Goal: Task Accomplishment & Management: Use online tool/utility

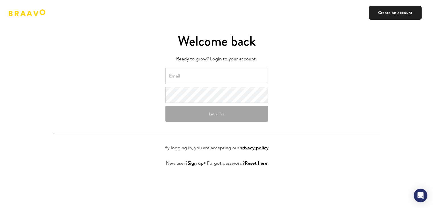
click at [182, 81] on input "email" at bounding box center [216, 76] width 102 height 16
type input "[EMAIL_ADDRESS][DOMAIN_NAME]"
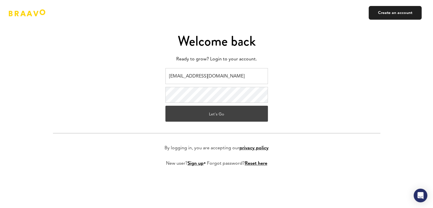
click at [209, 113] on button "Let's Go" at bounding box center [216, 114] width 102 height 16
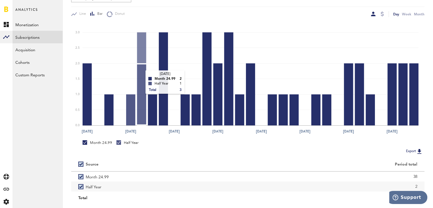
scroll to position [92, 0]
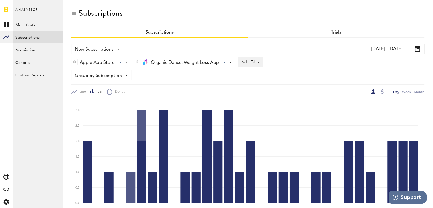
click at [228, 62] on div "Organic Dance: Weight Loss App Organic Dance: Weight Loss App All Active Inacti…" at bounding box center [184, 62] width 101 height 10
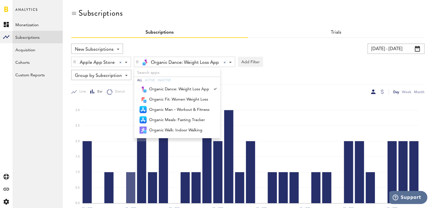
click at [262, 89] on div "Day Week Month" at bounding box center [336, 92] width 177 height 6
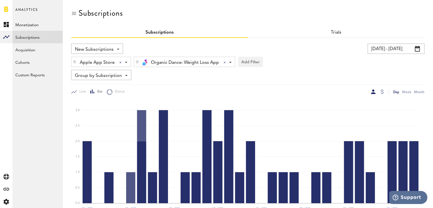
click at [231, 60] on div "Organic Dance: Weight Loss App Organic Dance: Weight Loss App All Active Inacti…" at bounding box center [184, 62] width 101 height 10
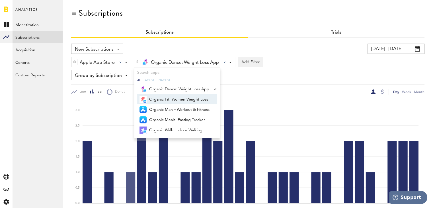
click at [194, 101] on span "Organic Fit: Women Weight Loss" at bounding box center [179, 99] width 60 height 10
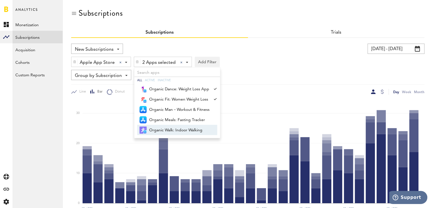
click at [243, 98] on icon "Jul 1 Jul 5 Jul 9 Jul 13 Jul 17 Jul 21 Jul 25 Jul 29 0 10 20 30" at bounding box center [247, 154] width 353 height 119
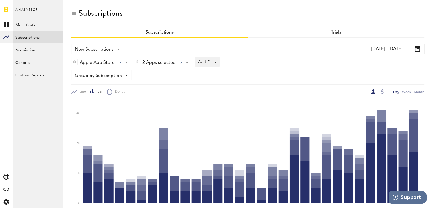
click at [187, 60] on div "2 Apps selected 2 Apps selected All Active Inactive Organic Dance: Weight Loss …" at bounding box center [162, 62] width 57 height 10
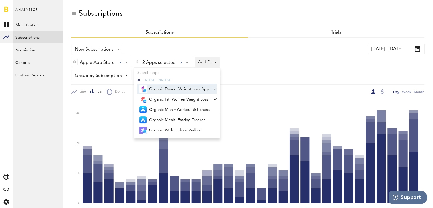
click at [213, 88] on div at bounding box center [214, 89] width 5 height 10
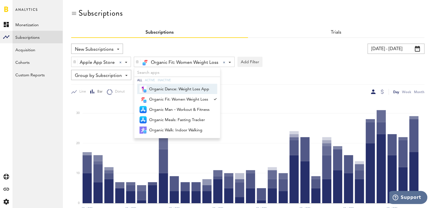
click at [247, 95] on icon "Jul 1 Jul 5 Jul 9 Jul 13 Jul 17 Jul 21 Jul 25 Jul 29 0 10 20 30" at bounding box center [247, 154] width 353 height 119
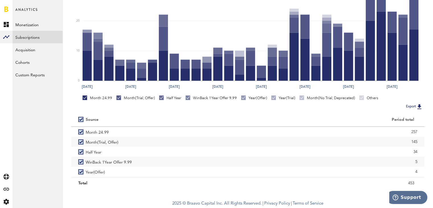
click at [422, 107] on button "Export" at bounding box center [414, 106] width 20 height 7
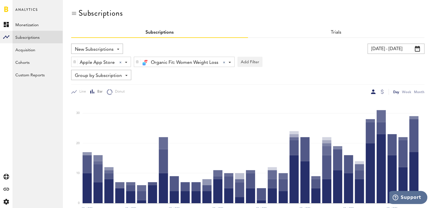
click at [128, 62] on div "Apple App Store Apple App Store Apple App Store Google Play Paypal Stripe" at bounding box center [100, 62] width 59 height 10
click at [126, 78] on div at bounding box center [125, 75] width 5 height 10
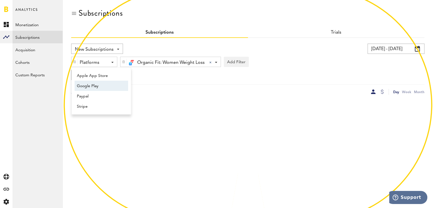
click at [113, 83] on span "Google Play" at bounding box center [99, 86] width 44 height 10
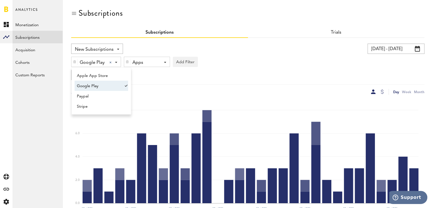
click at [187, 86] on div "Line Bar Donut Day Week Month" at bounding box center [247, 89] width 353 height 11
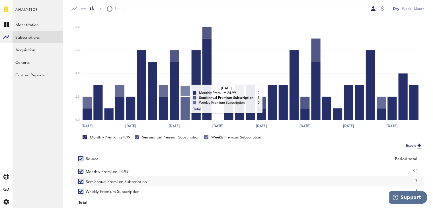
scroll to position [102, 0]
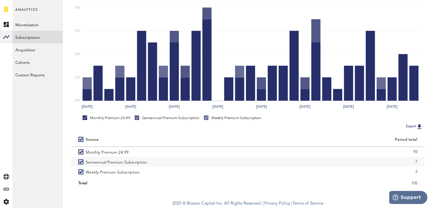
click at [418, 123] on img at bounding box center [418, 126] width 7 height 7
